Goal: Task Accomplishment & Management: Complete application form

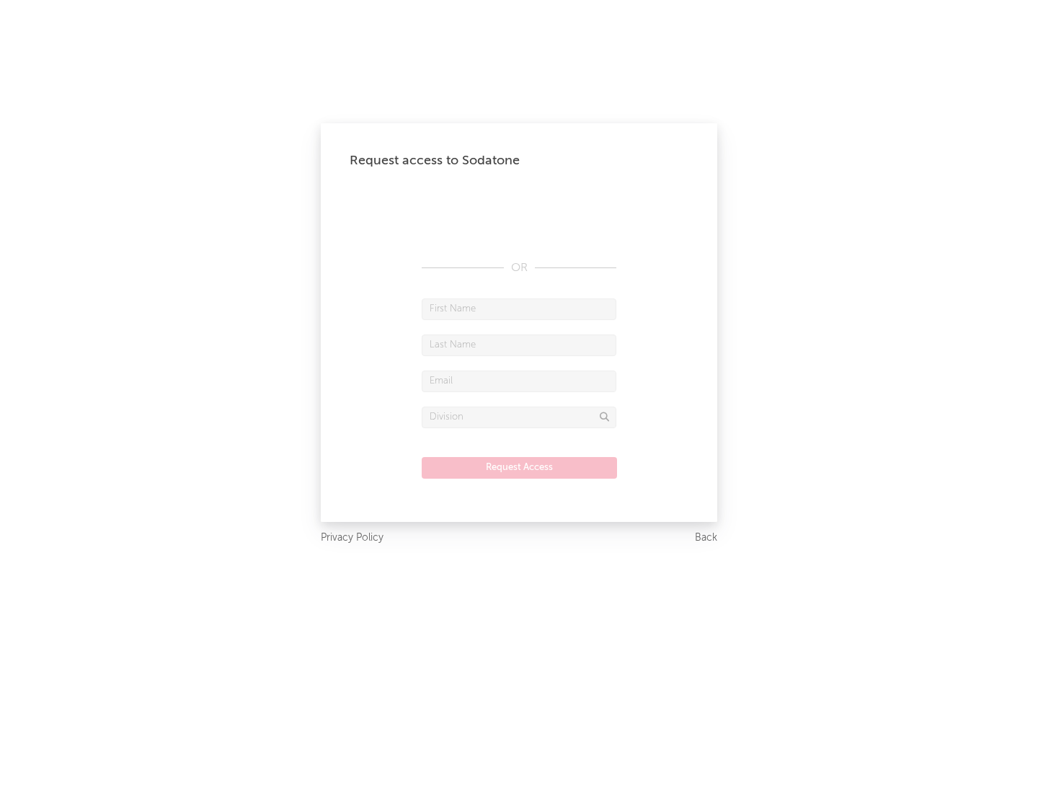
click at [519, 309] on input "text" at bounding box center [519, 309] width 195 height 22
type input "[PERSON_NAME]"
click at [519, 345] on input "text" at bounding box center [519, 345] width 195 height 22
type input "[PERSON_NAME]"
click at [519, 381] on input "text" at bounding box center [519, 382] width 195 height 22
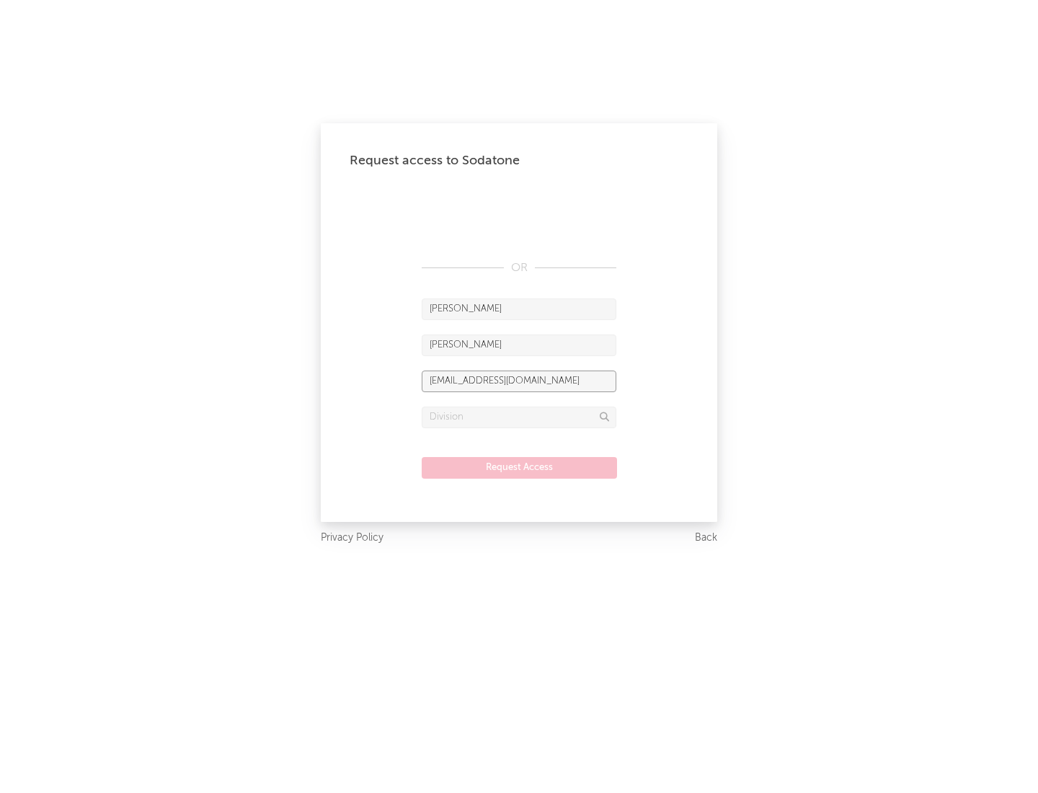
type input "[EMAIL_ADDRESS][DOMAIN_NAME]"
click at [519, 417] on input "text" at bounding box center [519, 418] width 195 height 22
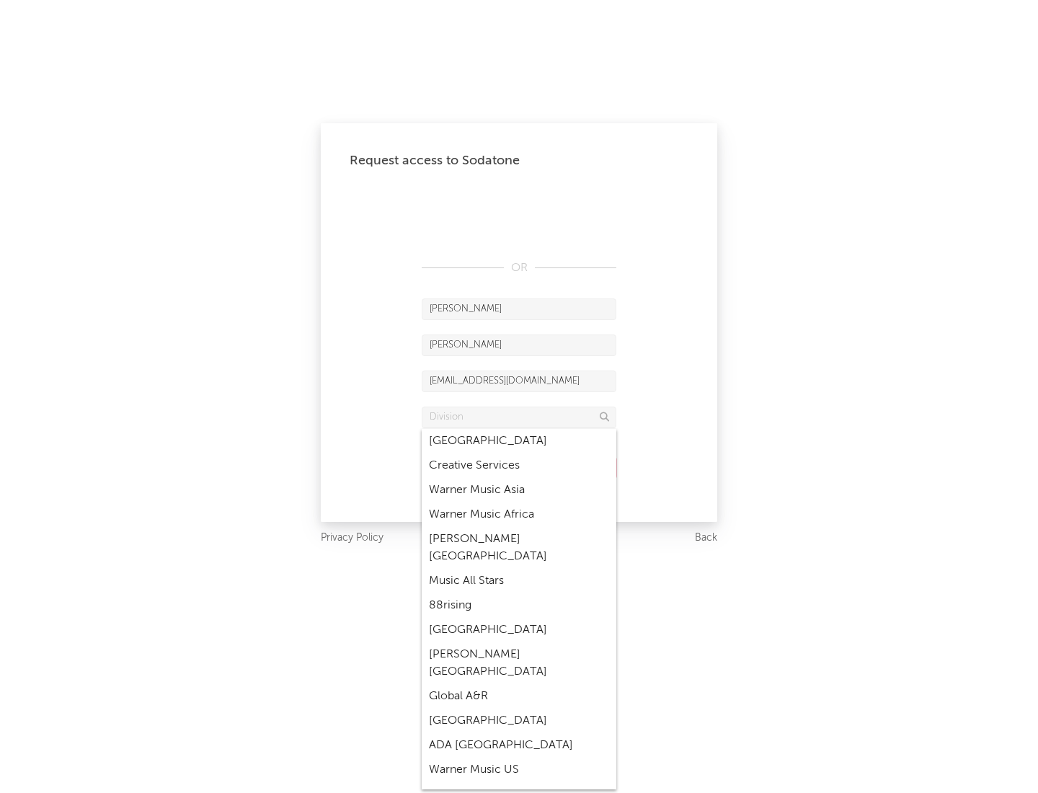
click at [519, 569] on div "Music All Stars" at bounding box center [519, 581] width 195 height 25
type input "Music All Stars"
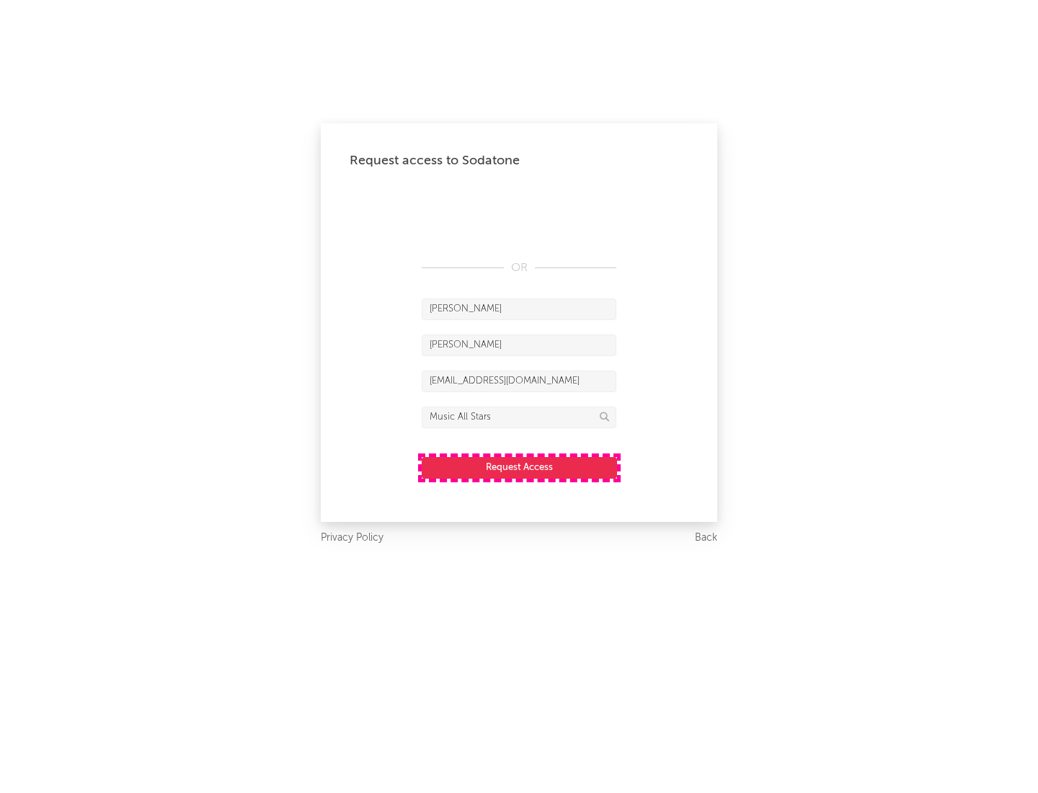
click at [519, 467] on button "Request Access" at bounding box center [519, 468] width 195 height 22
